Goal: Transaction & Acquisition: Book appointment/travel/reservation

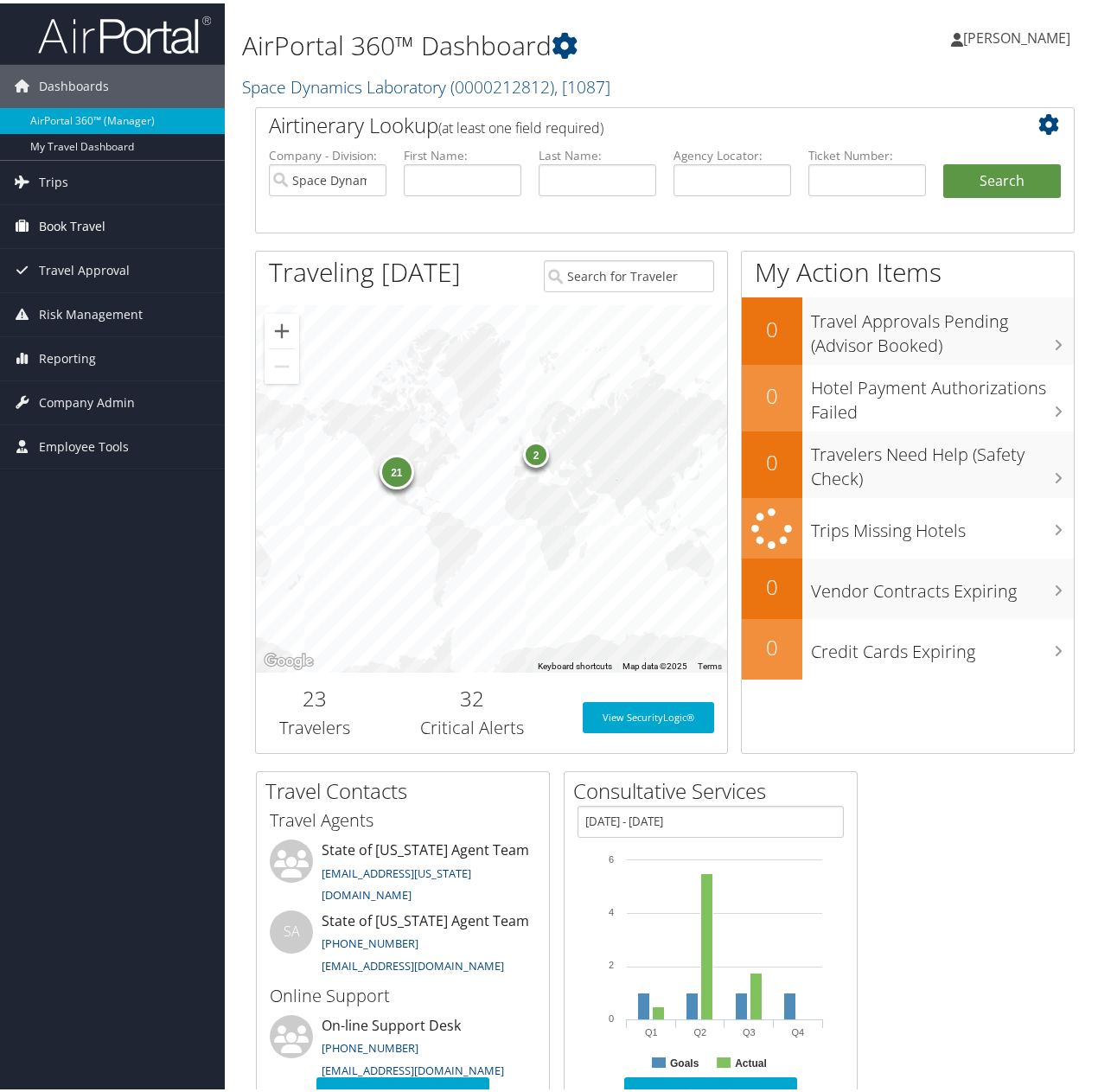
click at [56, 219] on span "Book Travel" at bounding box center [71, 223] width 66 height 43
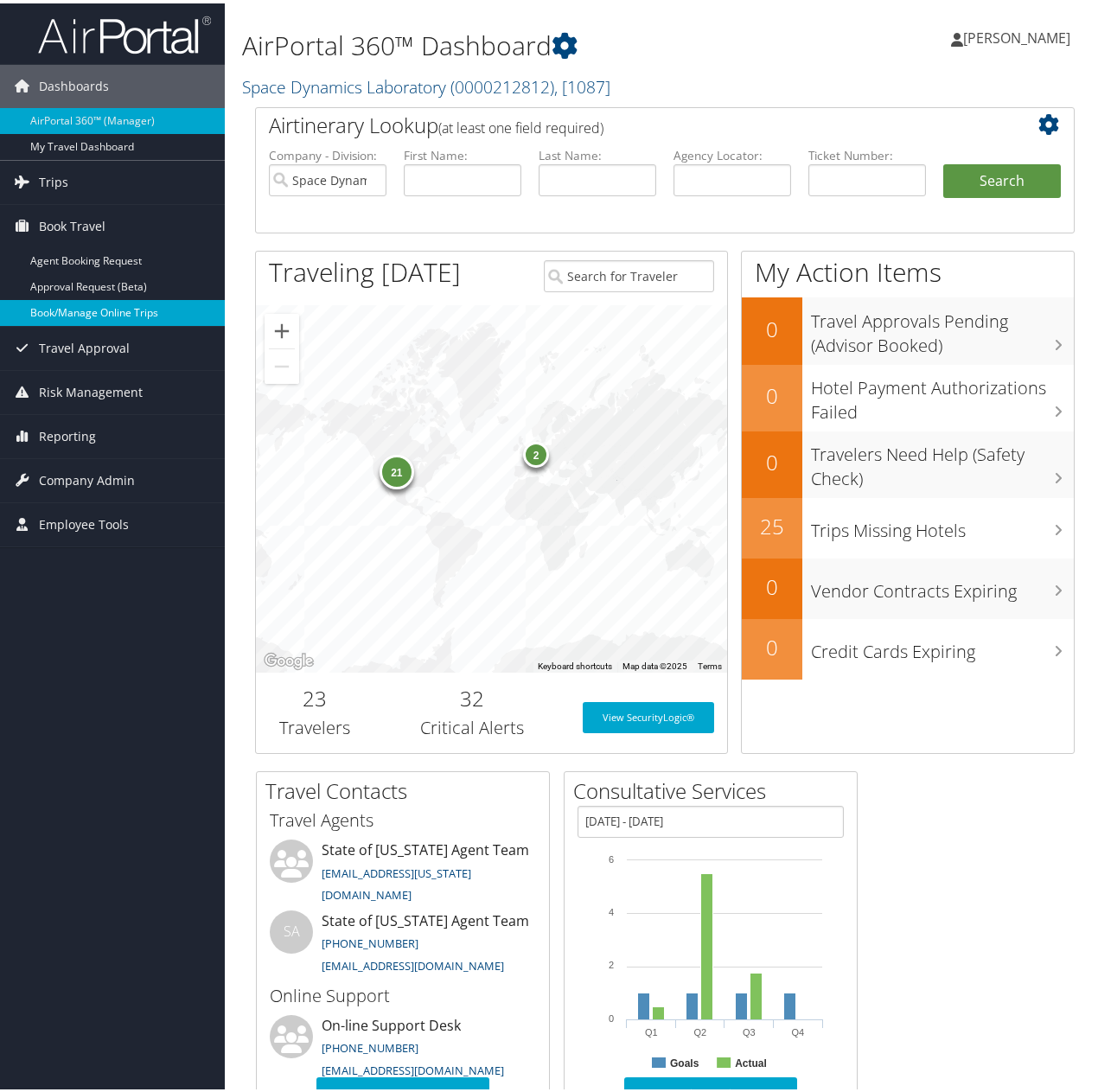
click at [71, 304] on link "Book/Manage Online Trips" at bounding box center [113, 309] width 225 height 26
